Goal: Task Accomplishment & Management: Complete application form

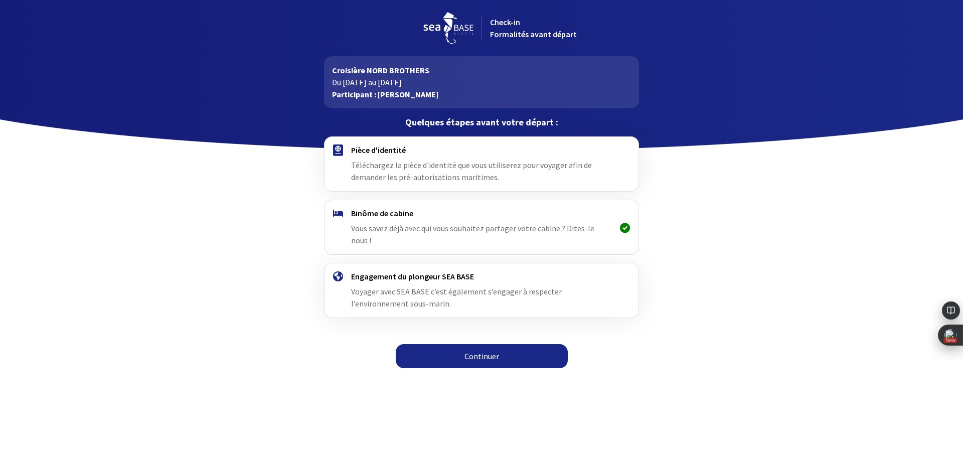
click at [466, 345] on link "Continuer" at bounding box center [482, 356] width 172 height 24
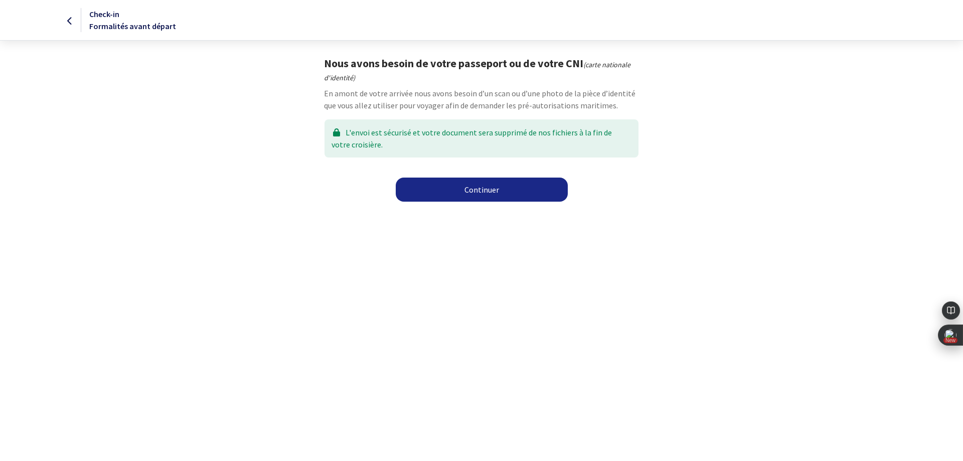
click at [518, 194] on link "Continuer" at bounding box center [482, 190] width 172 height 24
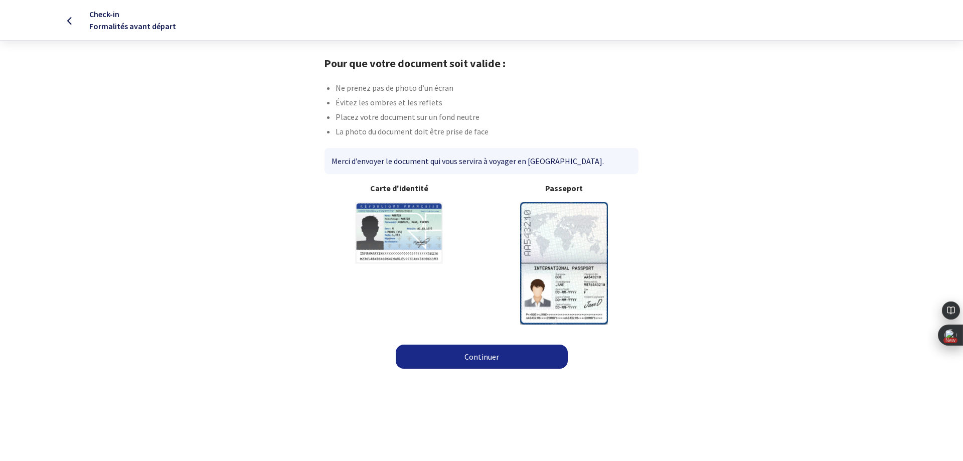
click at [472, 354] on link "Continuer" at bounding box center [482, 356] width 172 height 24
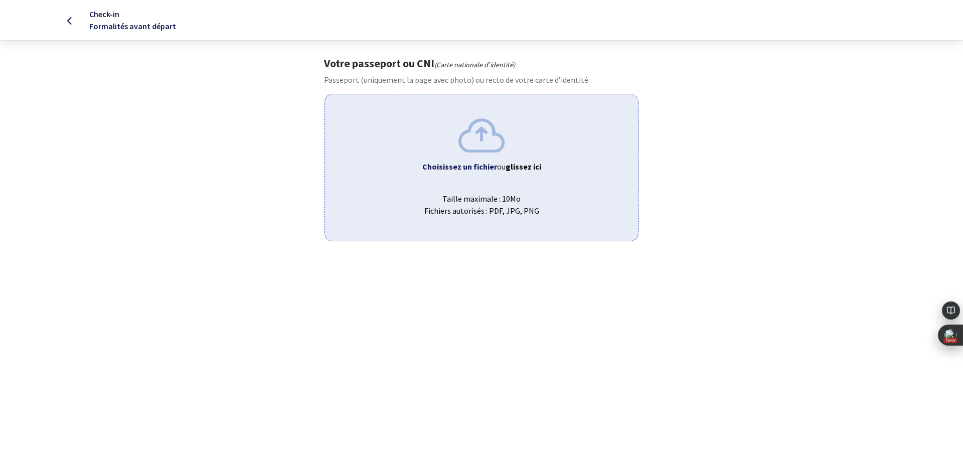
click at [479, 139] on img at bounding box center [481, 135] width 46 height 34
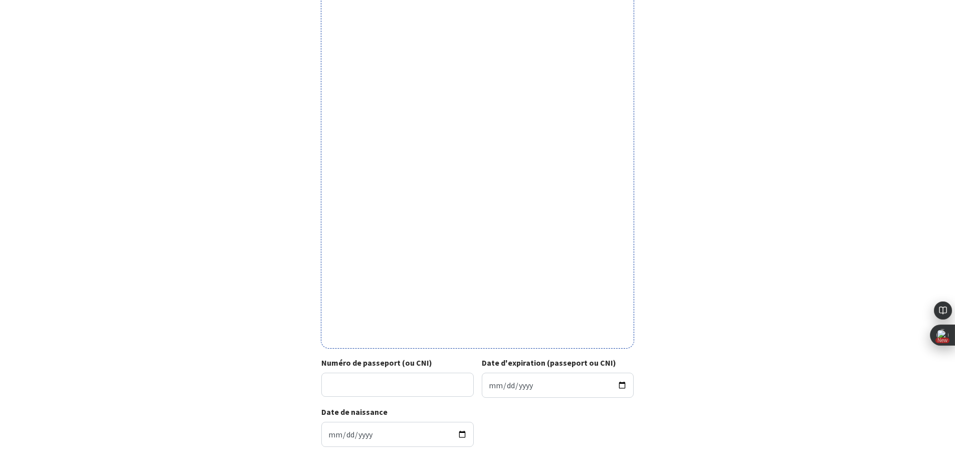
scroll to position [201, 0]
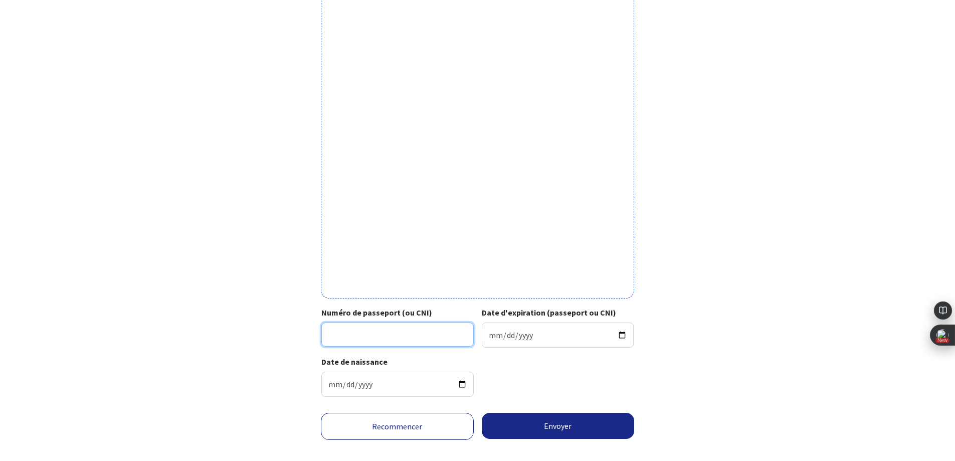
click at [406, 330] on input "Numéro de passeport (ou CNI)" at bounding box center [397, 334] width 152 height 24
type input "18FI02118"
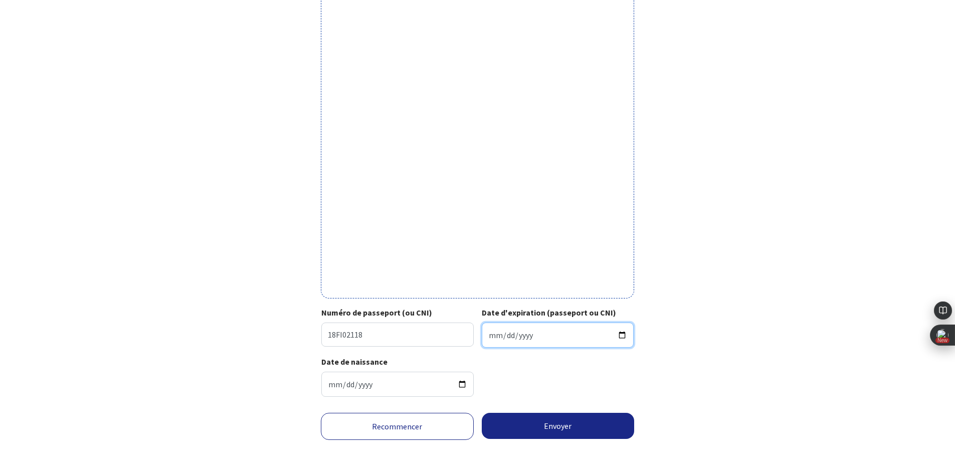
click at [536, 339] on input "Date d'expiration (passeport ou CNI)" at bounding box center [558, 334] width 152 height 25
type input "2028-10-24"
click at [568, 422] on button "Envoyer" at bounding box center [558, 426] width 153 height 26
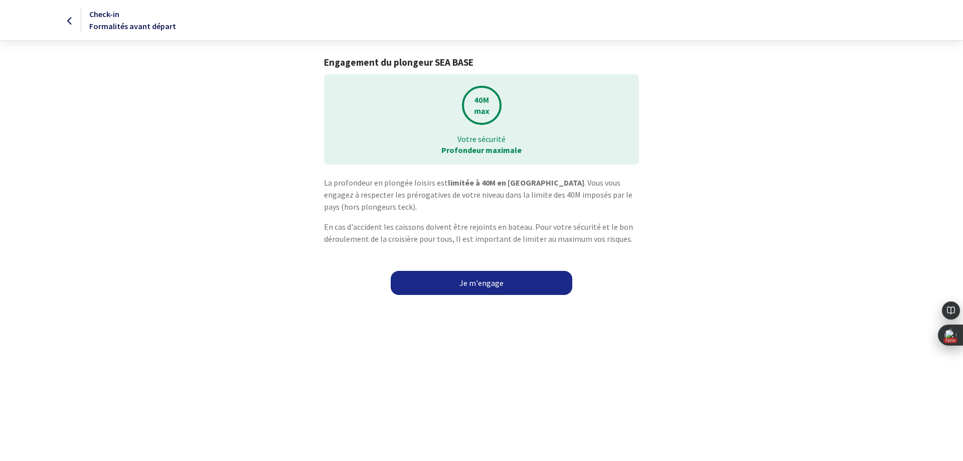
click at [505, 288] on link "Je m'engage" at bounding box center [482, 283] width 182 height 24
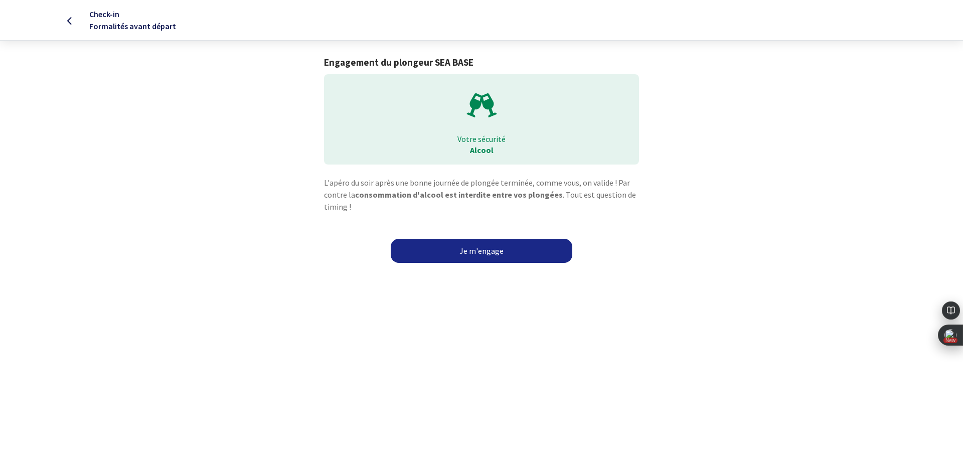
click at [493, 258] on link "Je m'engage" at bounding box center [482, 251] width 182 height 24
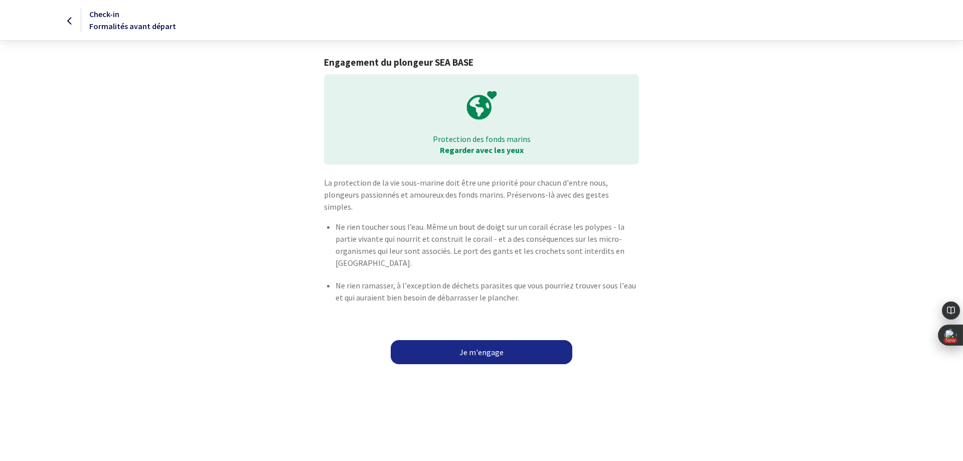
click at [458, 340] on link "Je m'engage" at bounding box center [482, 352] width 182 height 24
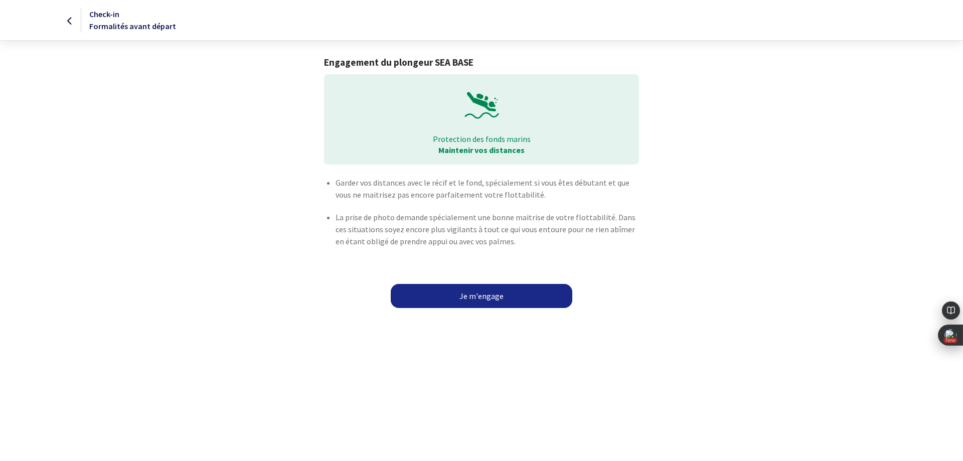
click at [493, 302] on link "Je m'engage" at bounding box center [482, 296] width 182 height 24
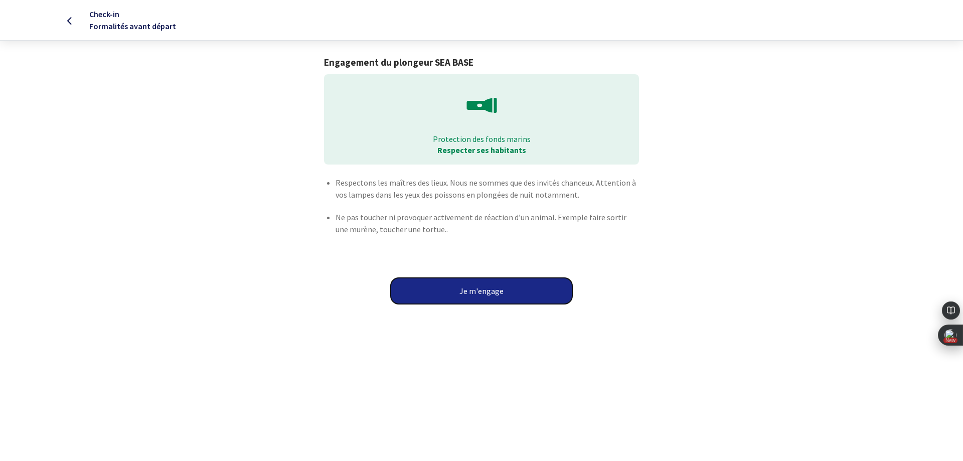
drag, startPoint x: 463, startPoint y: 285, endPoint x: 425, endPoint y: 287, distance: 38.1
click at [463, 286] on button "Je m'engage" at bounding box center [482, 291] width 182 height 26
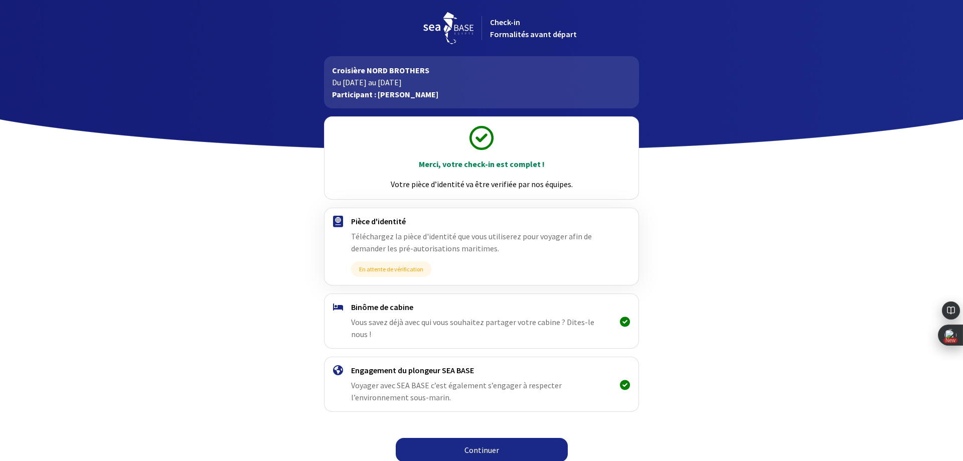
click at [513, 438] on link "Continuer" at bounding box center [482, 450] width 172 height 24
click at [491, 438] on link "Continuer" at bounding box center [482, 450] width 172 height 24
